Goal: Check status: Check status

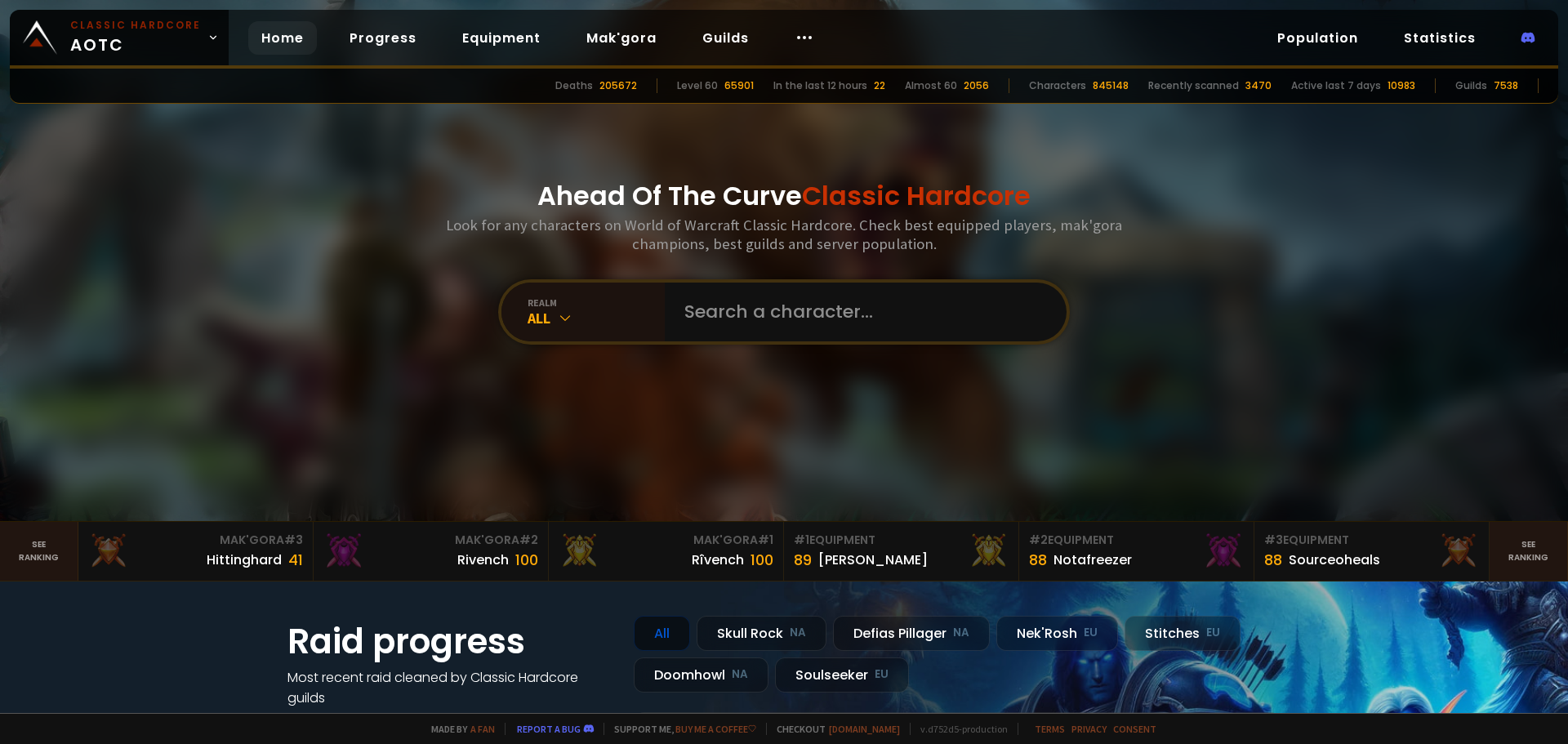
click at [769, 329] on input "text" at bounding box center [860, 312] width 372 height 59
type input "r"
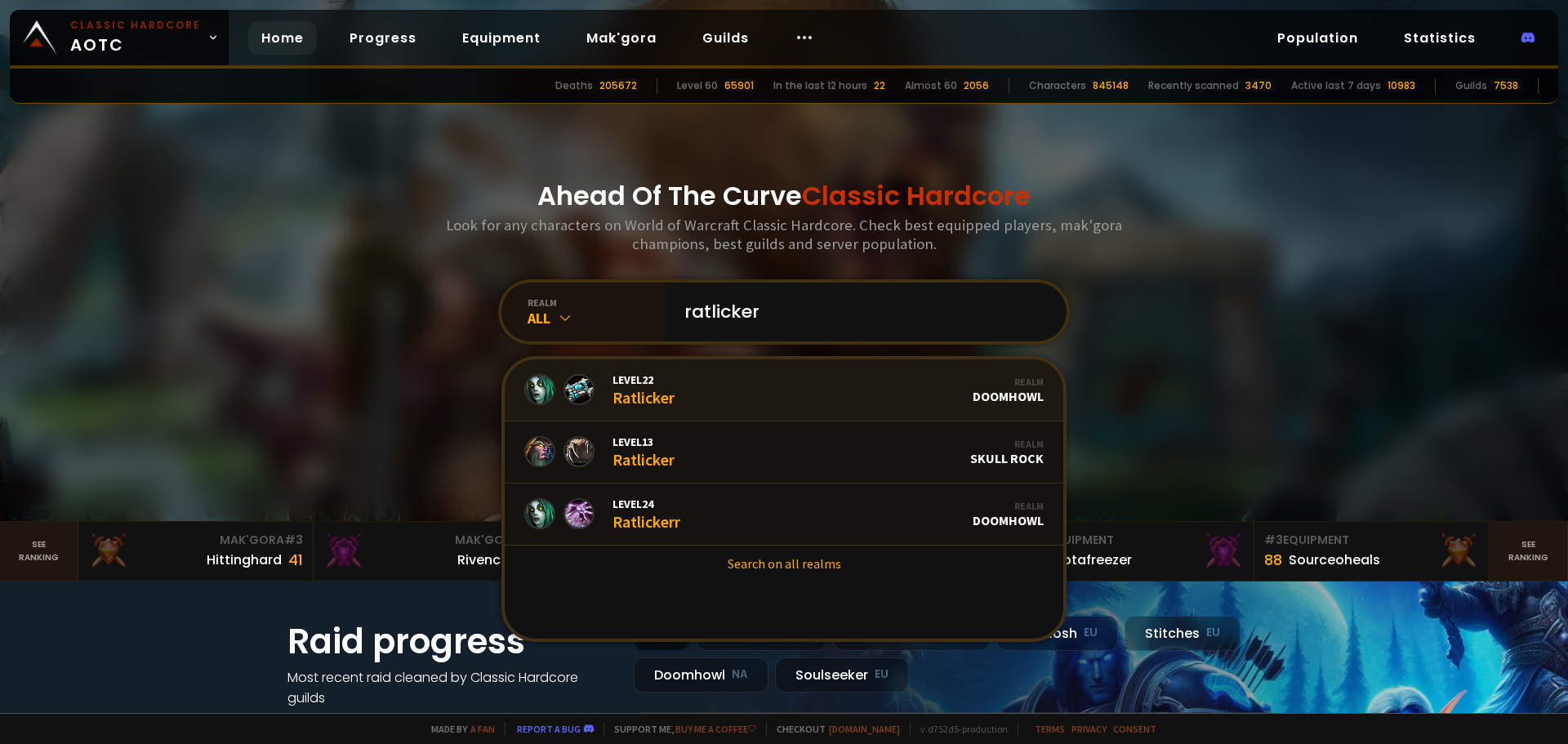
type input "ratlicker"
click at [688, 404] on link "Level 22 Ratlicker Realm Doomhowl" at bounding box center [784, 391] width 559 height 62
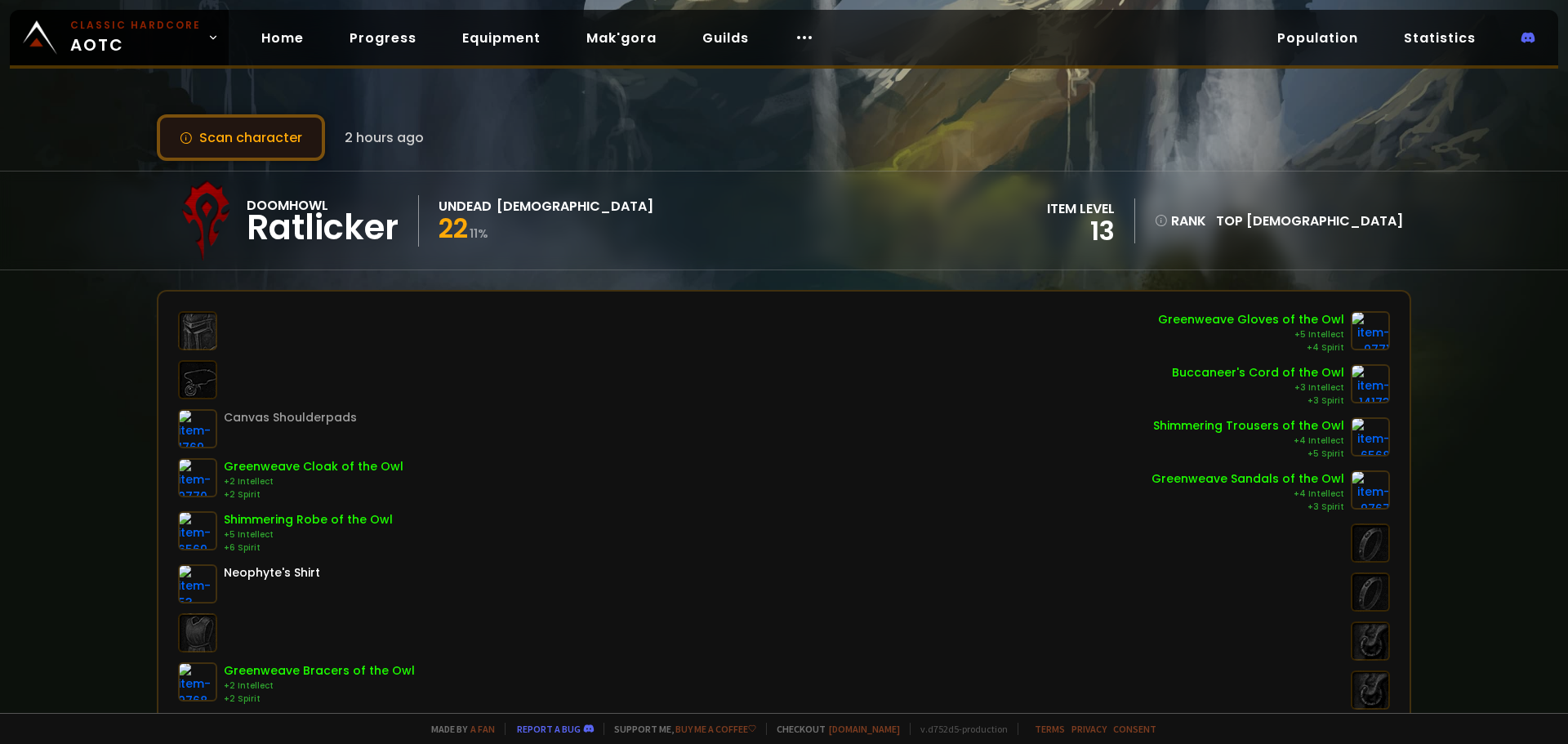
click at [263, 134] on button "Scan character" at bounding box center [241, 137] width 168 height 47
